Goal: Task Accomplishment & Management: Use online tool/utility

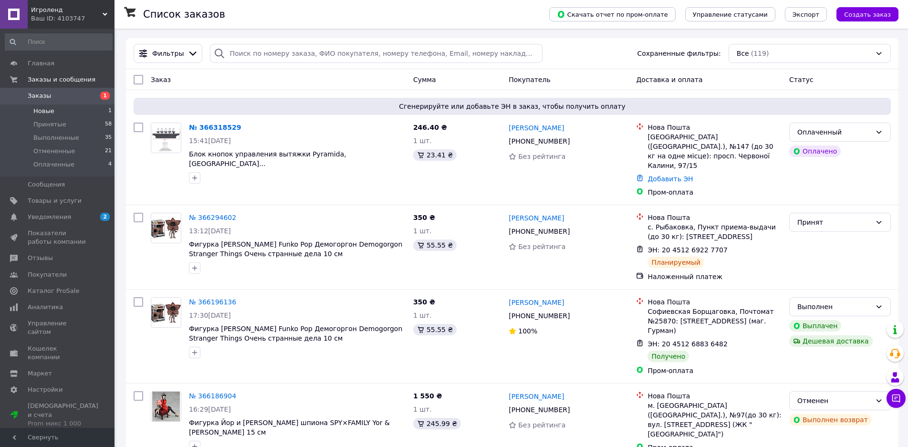
click at [83, 96] on span "Заказы" at bounding box center [58, 96] width 61 height 9
click at [68, 202] on span "Товары и услуги" at bounding box center [55, 201] width 54 height 9
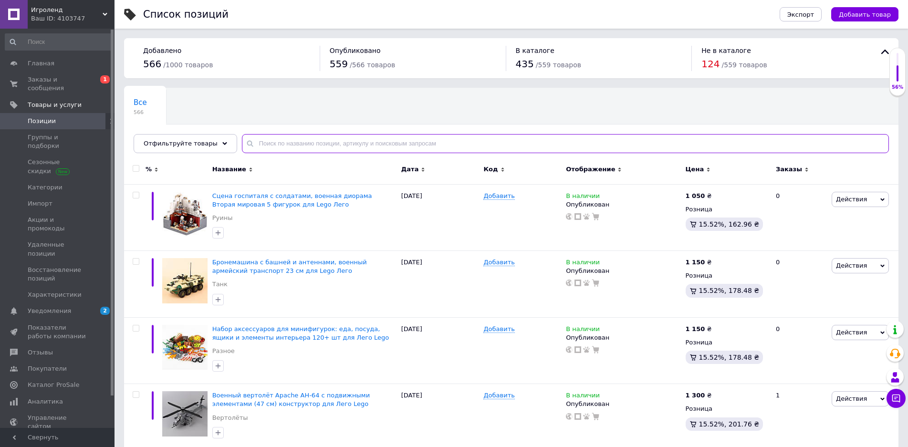
click at [268, 151] on input "text" at bounding box center [565, 143] width 647 height 19
paste input "Грогу"
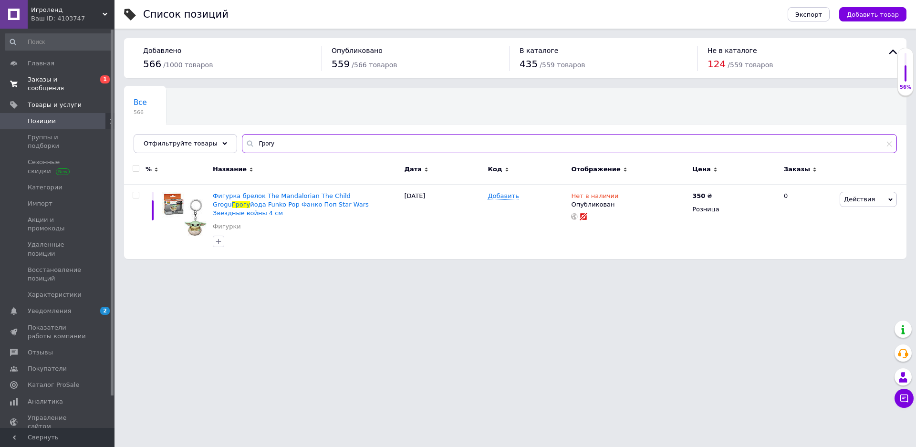
type input "Грогу"
click at [84, 81] on span "Заказы и сообщения" at bounding box center [58, 83] width 61 height 17
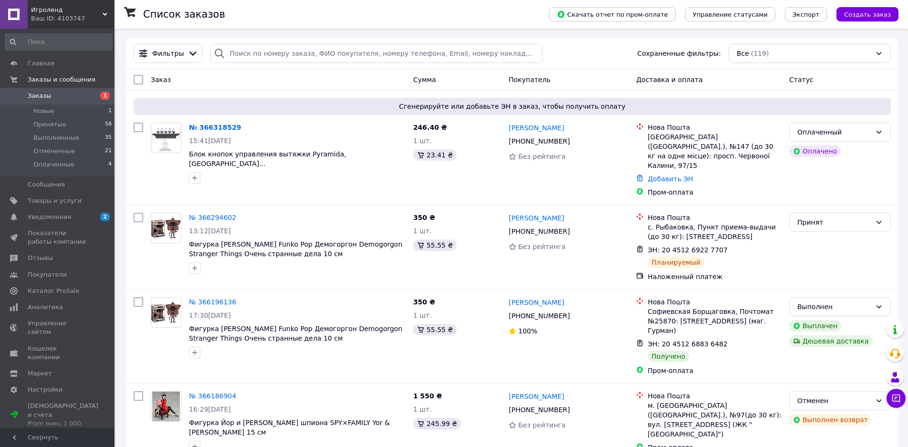
click at [95, 202] on span at bounding box center [101, 201] width 26 height 9
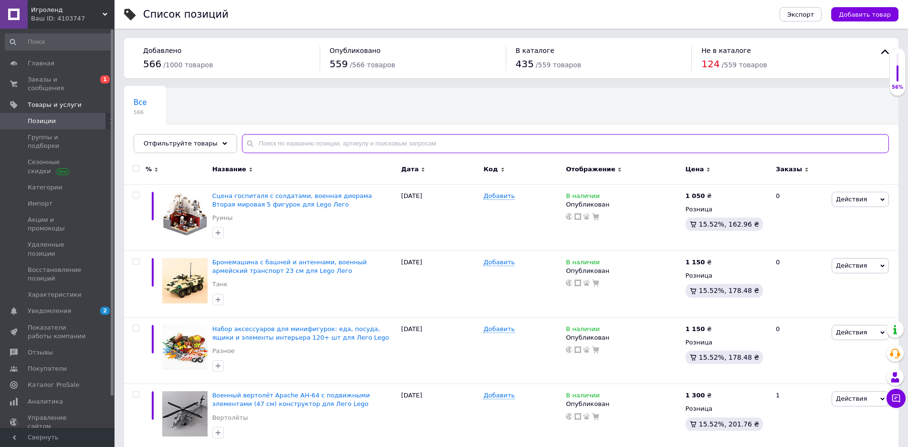
click at [325, 138] on input "text" at bounding box center [565, 143] width 647 height 19
paste input "Грогу"
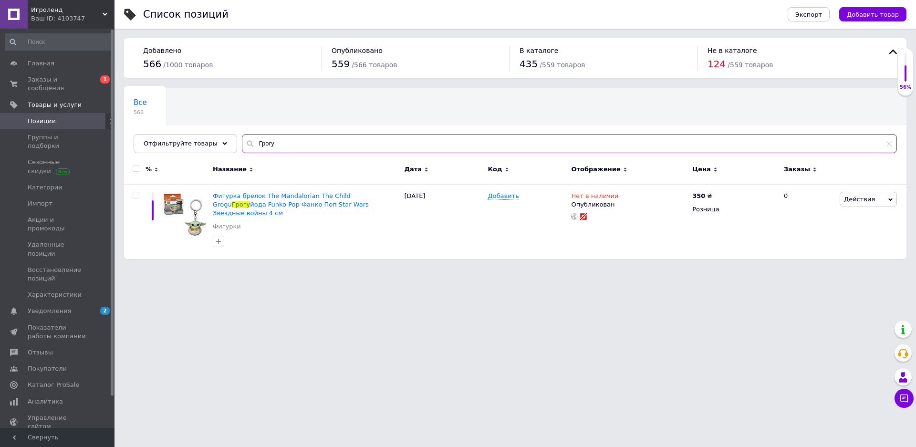
type input "Грогу"
